Goal: Information Seeking & Learning: Learn about a topic

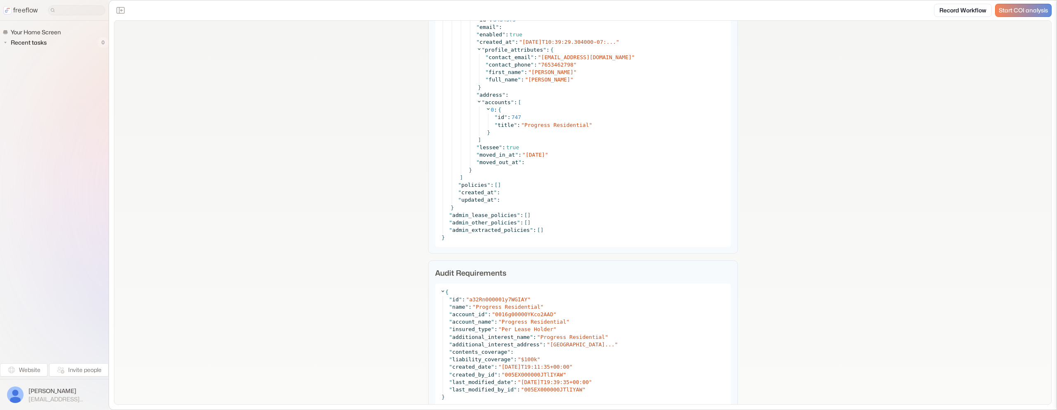
scroll to position [2362, 0]
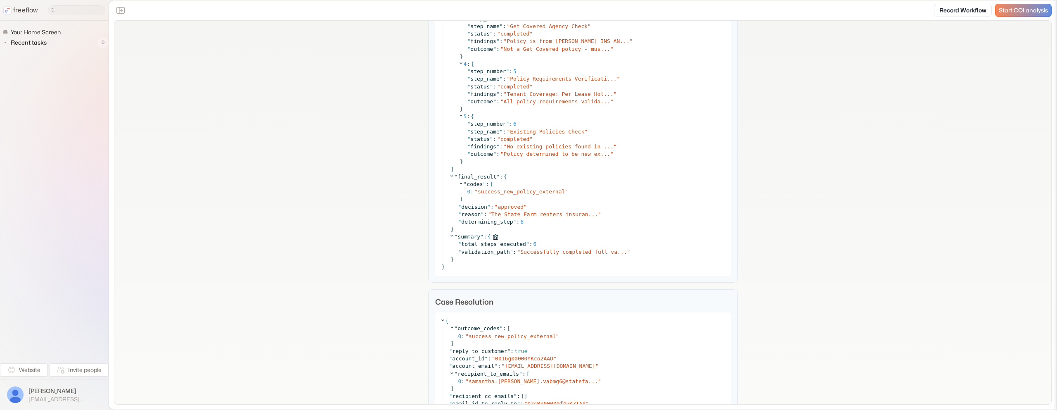
scroll to position [3093, 0]
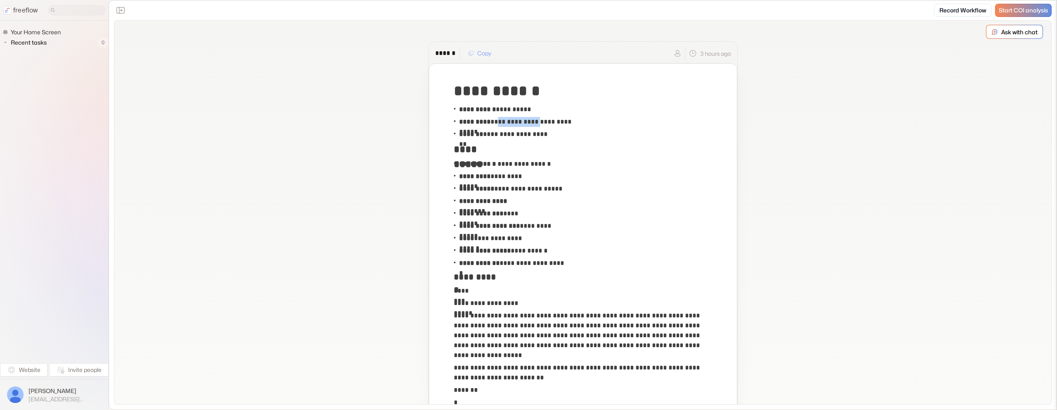
copy p "**********"
drag, startPoint x: 540, startPoint y: 122, endPoint x: 496, endPoint y: 123, distance: 44.2
click at [496, 123] on p "**********" at bounding box center [521, 122] width 124 height 10
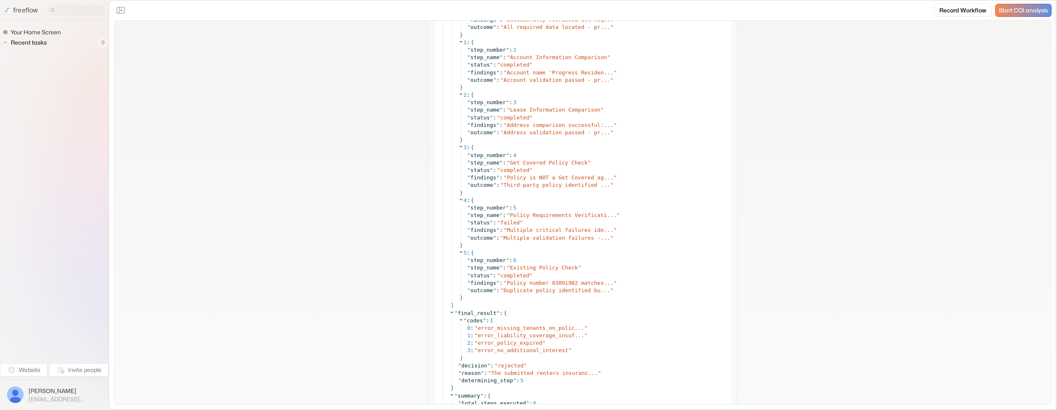
scroll to position [4374, 0]
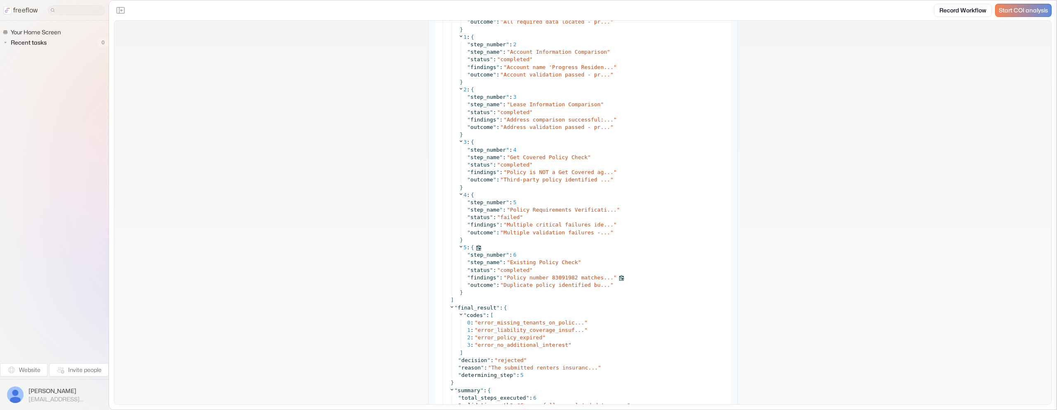
click at [583, 275] on span "Policy number 83091982 matches..." at bounding box center [560, 277] width 107 height 6
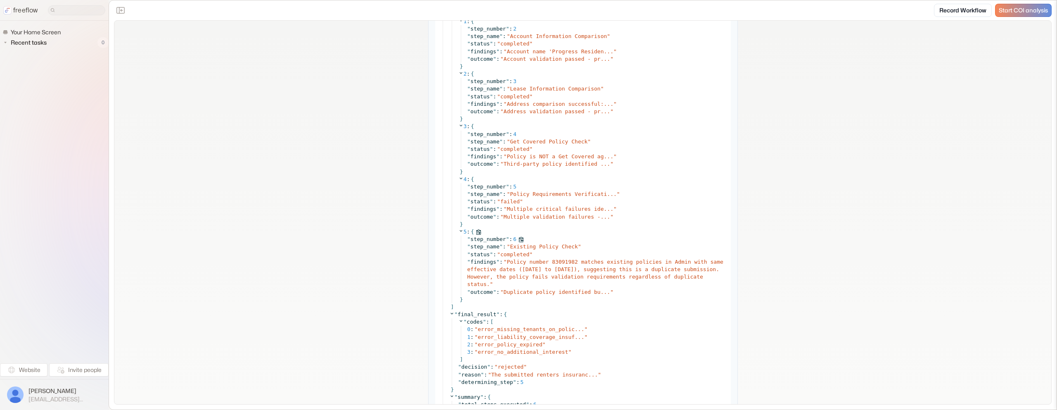
scroll to position [4390, 0]
click at [573, 288] on span "Duplicate policy identified bu..." at bounding box center [557, 291] width 107 height 6
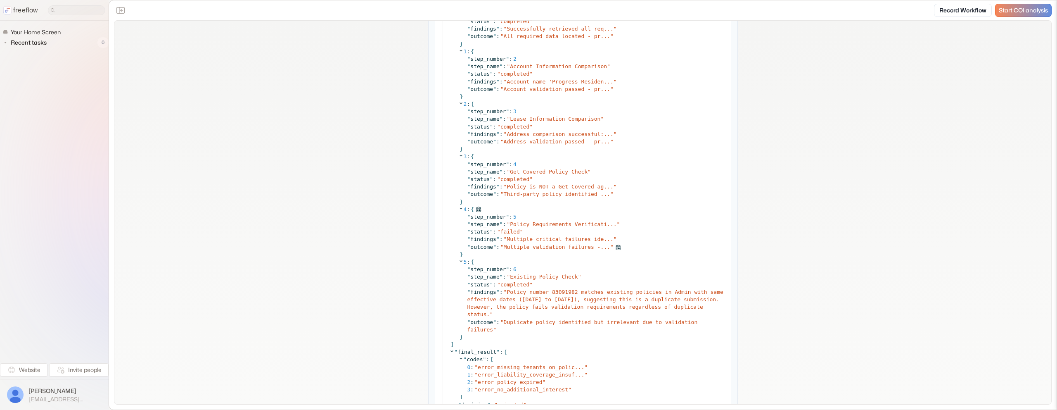
scroll to position [4394, 0]
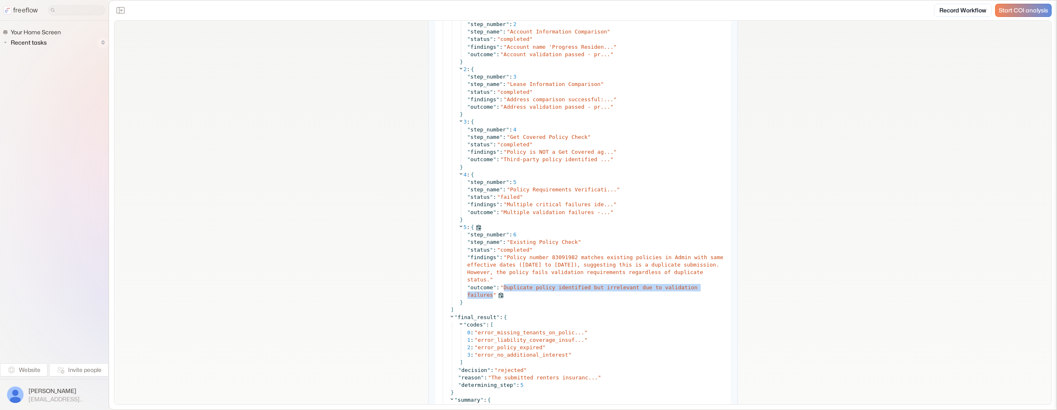
copy span "Duplicate policy identified but irrelevant due to validation failures"
drag, startPoint x: 504, startPoint y: 287, endPoint x: 492, endPoint y: 294, distance: 14.1
click at [493, 295] on div "" outcome " : " Duplicate policy identified but irrelevant due to validation fa…" at bounding box center [596, 291] width 259 height 15
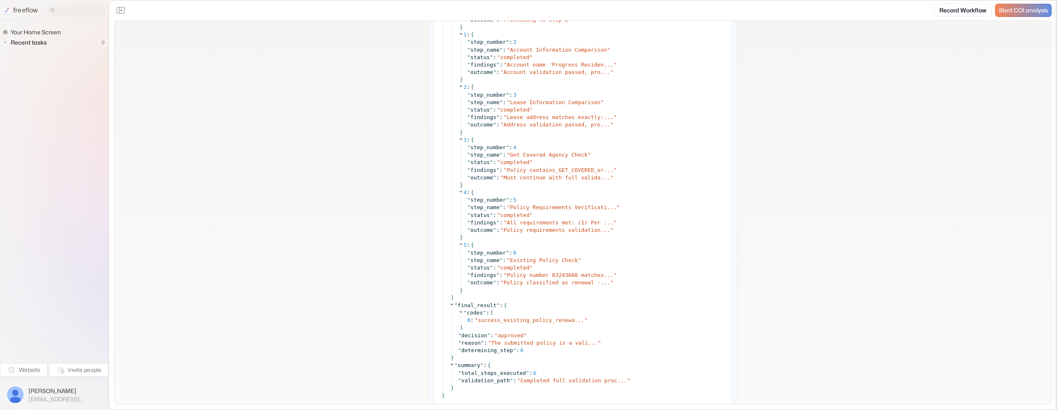
scroll to position [3926, 0]
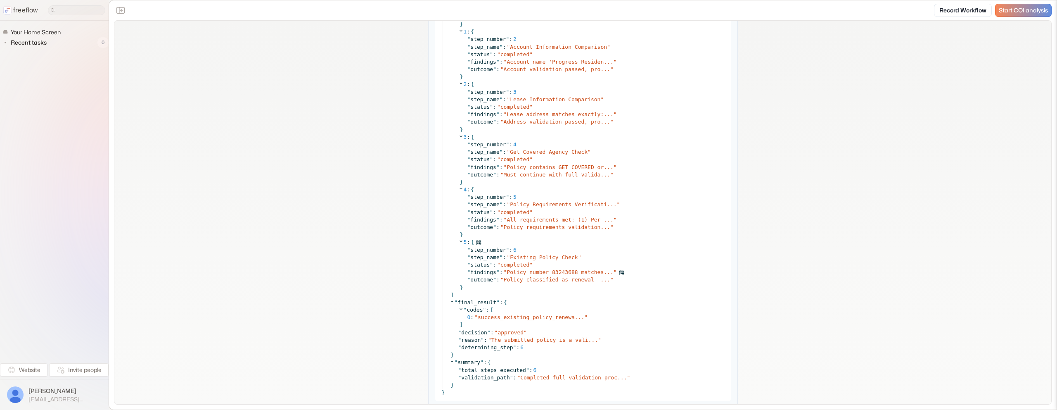
click at [562, 274] on span "Policy number 83243688 matches..." at bounding box center [560, 272] width 107 height 6
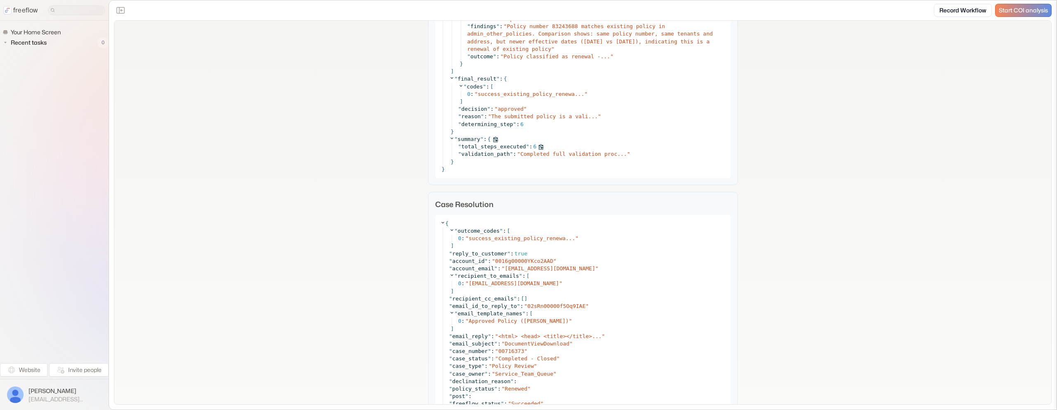
scroll to position [4215, 0]
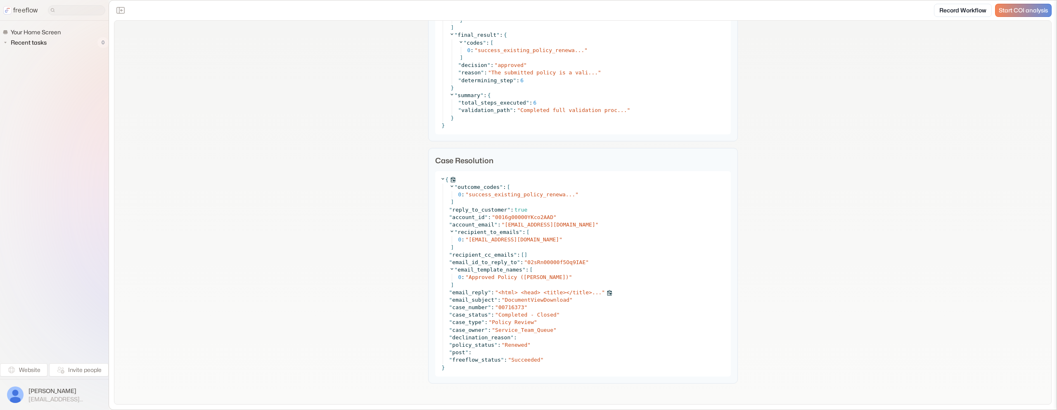
click at [542, 292] on span "<html> <head> <title></title>..." at bounding box center [549, 292] width 103 height 6
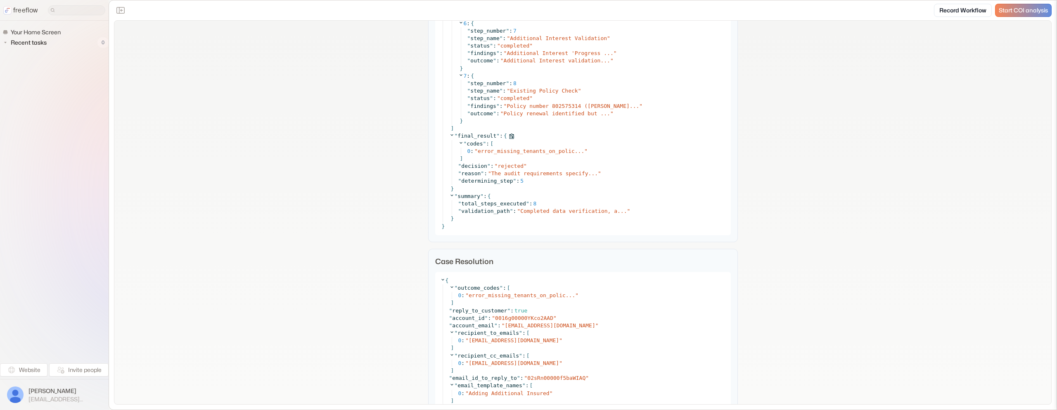
scroll to position [4173, 0]
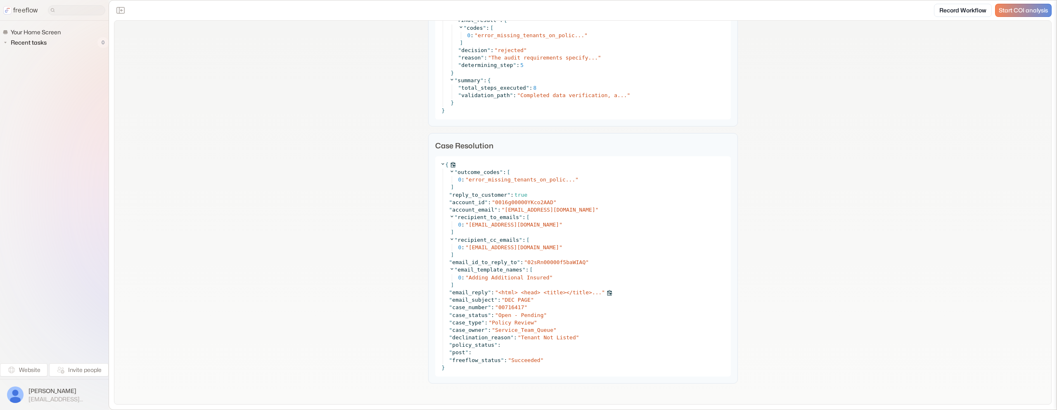
click at [525, 294] on span "<html> <head> <title></title>..." at bounding box center [549, 292] width 103 height 6
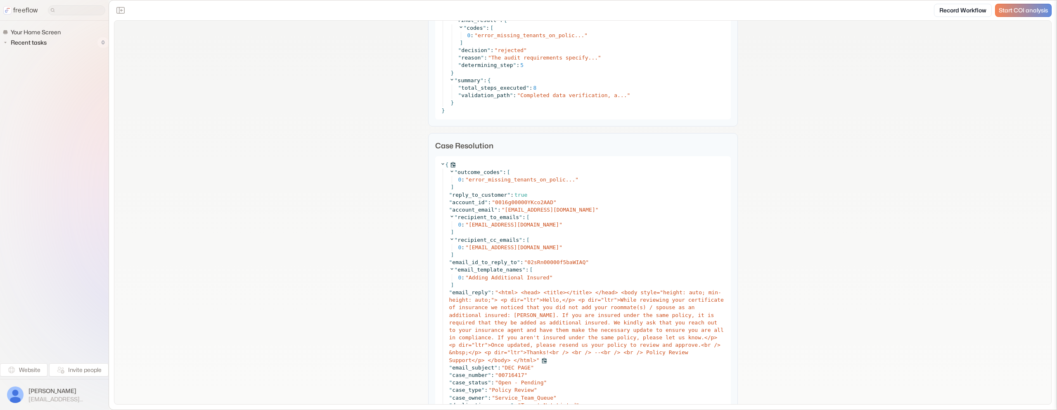
click at [525, 294] on span "<html> <head> <title></title> </head> <body style="height: auto; min-height: au…" at bounding box center [586, 326] width 275 height 74
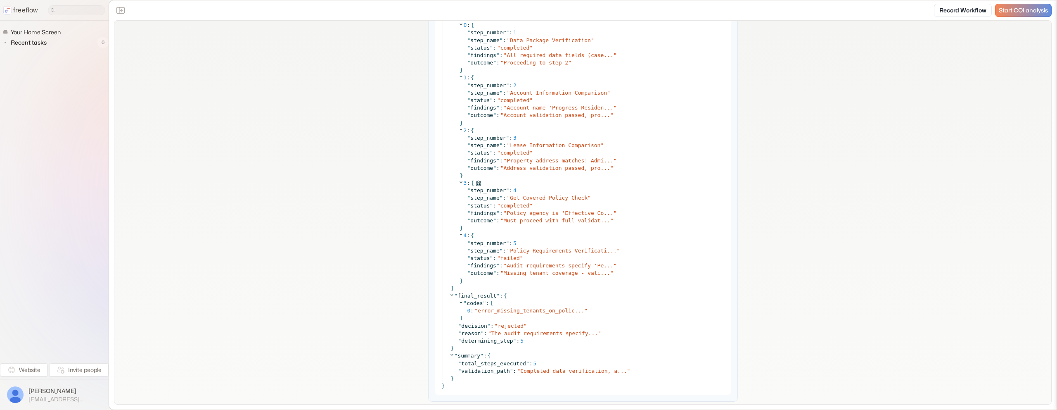
scroll to position [4033, 0]
click at [566, 254] on span "Policy Requirements Verificati..." at bounding box center [563, 253] width 107 height 6
click at [553, 269] on span "Audit requirements specify 'Pe..." at bounding box center [560, 268] width 107 height 6
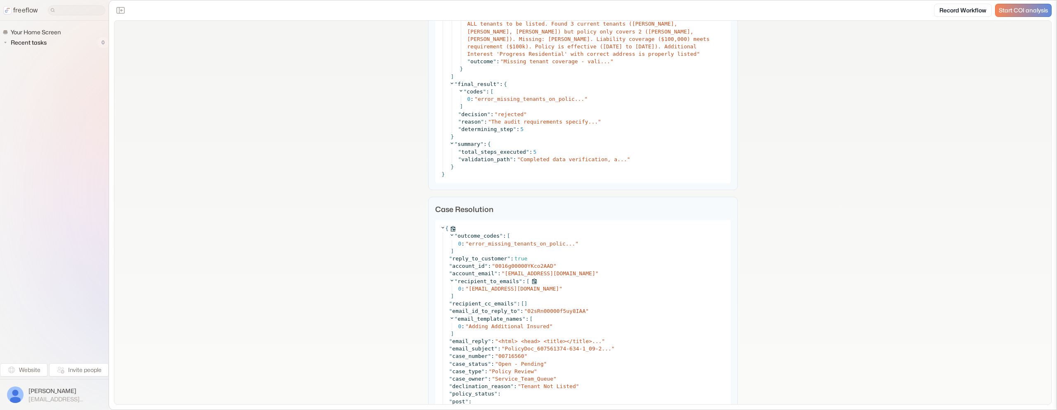
scroll to position [4294, 0]
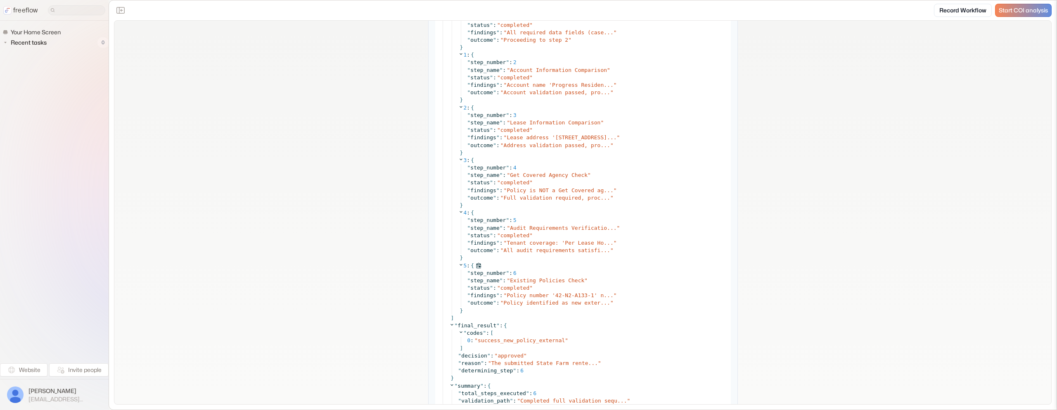
scroll to position [3729, 0]
click at [548, 294] on span "Policy number '42-N2-A133-1' n..." at bounding box center [560, 293] width 107 height 6
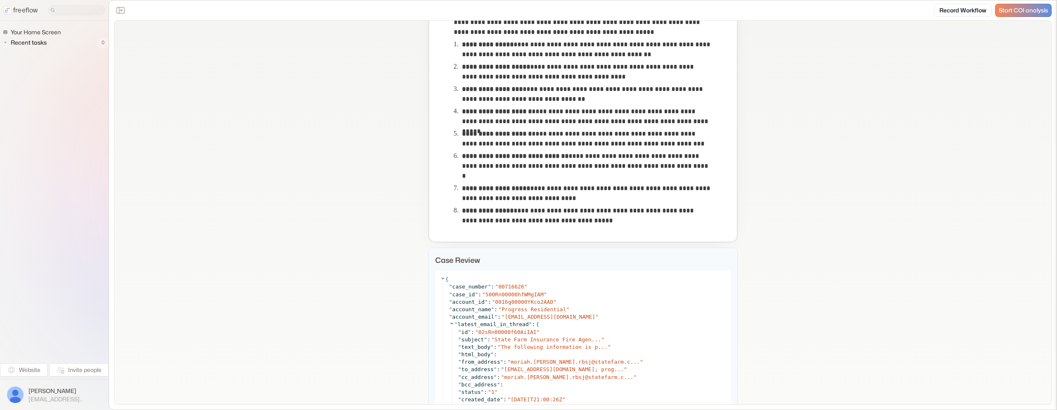
scroll to position [461, 0]
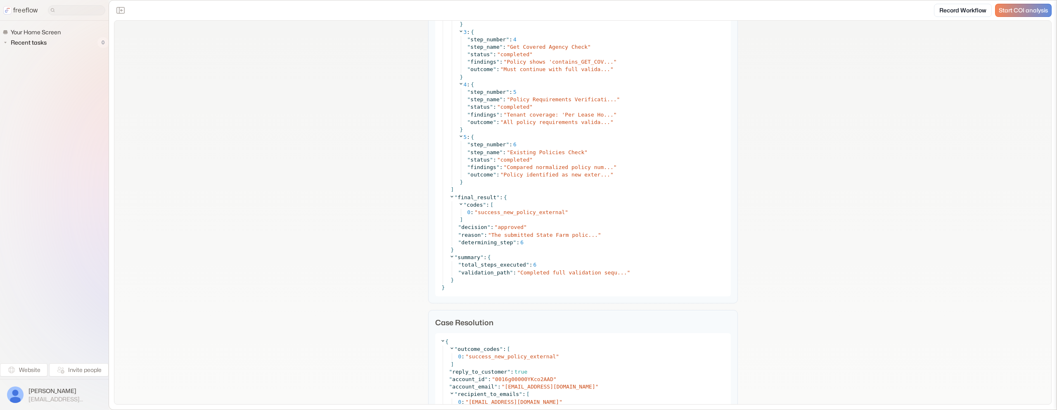
scroll to position [4965, 0]
click at [564, 166] on span "Compared normalized policy num..." at bounding box center [560, 168] width 107 height 6
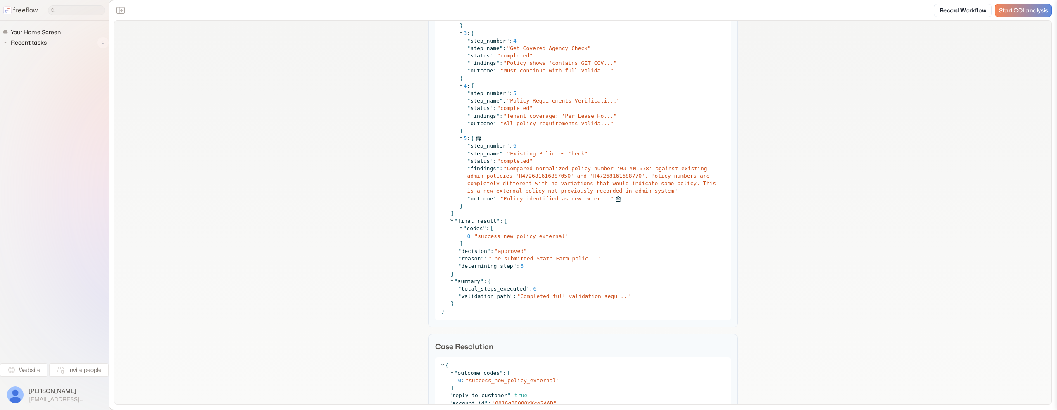
click at [572, 197] on span "Policy identified as new exter..." at bounding box center [557, 198] width 107 height 6
